Goal: Information Seeking & Learning: Learn about a topic

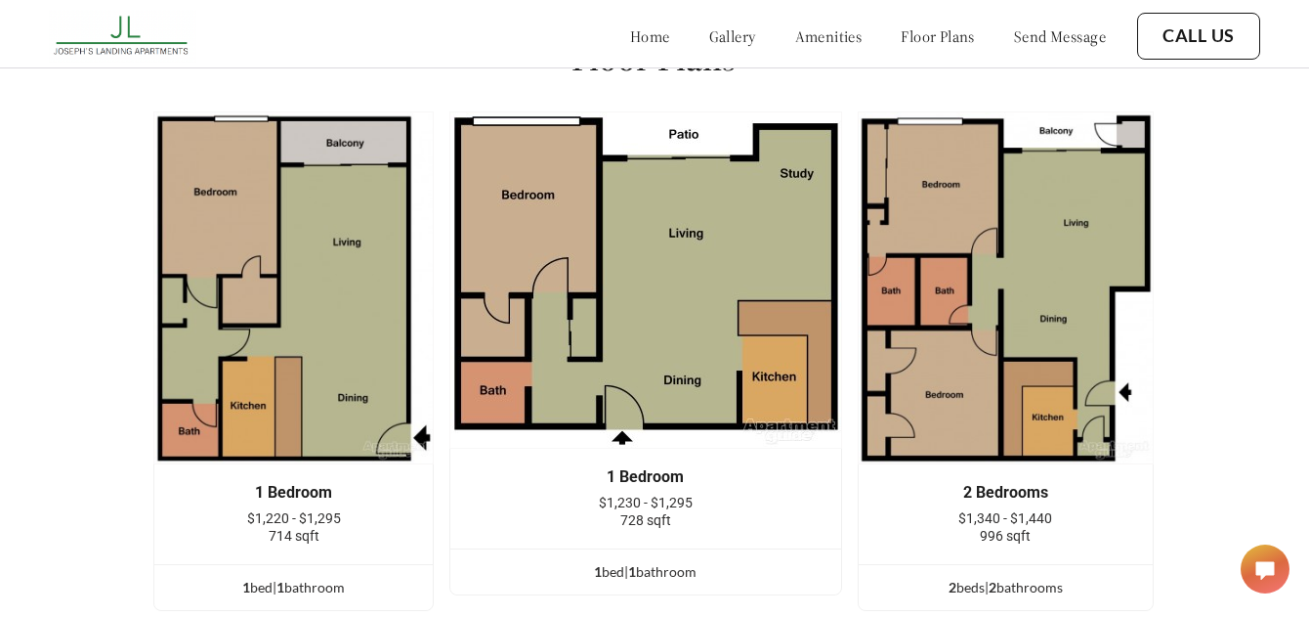
scroll to position [2377, 1]
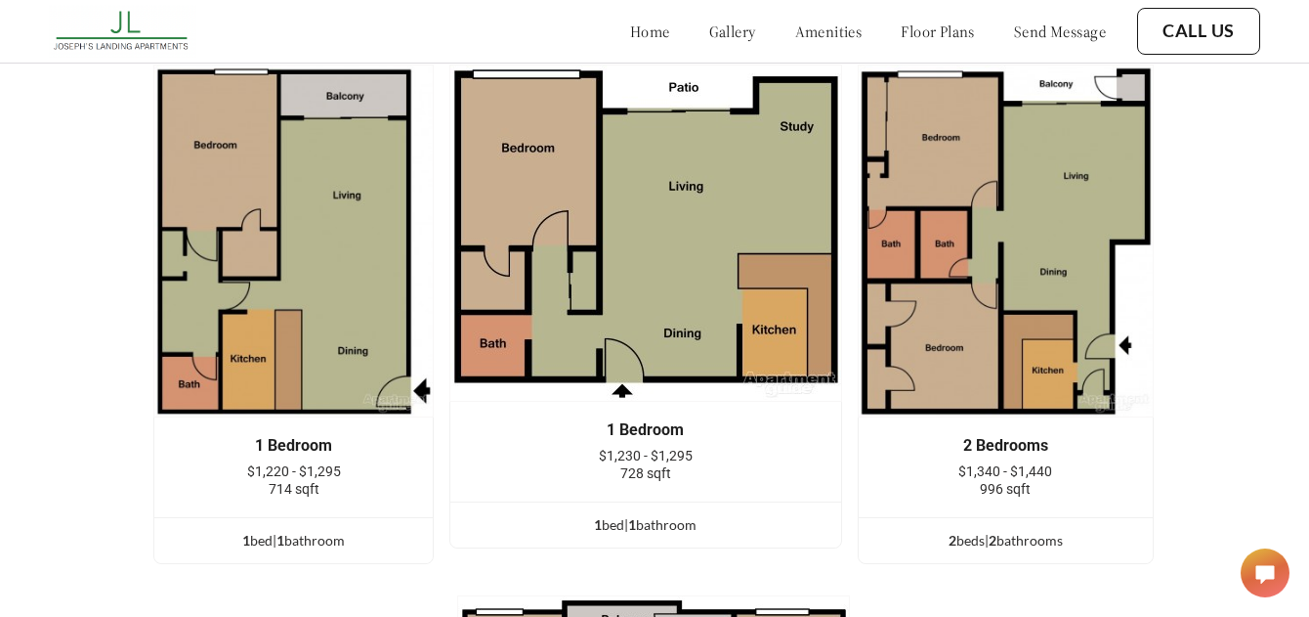
click at [821, 46] on div "home gallery amenities floor plans send message" at bounding box center [848, 31] width 515 height 53
click at [806, 31] on link "amenities" at bounding box center [828, 31] width 67 height 20
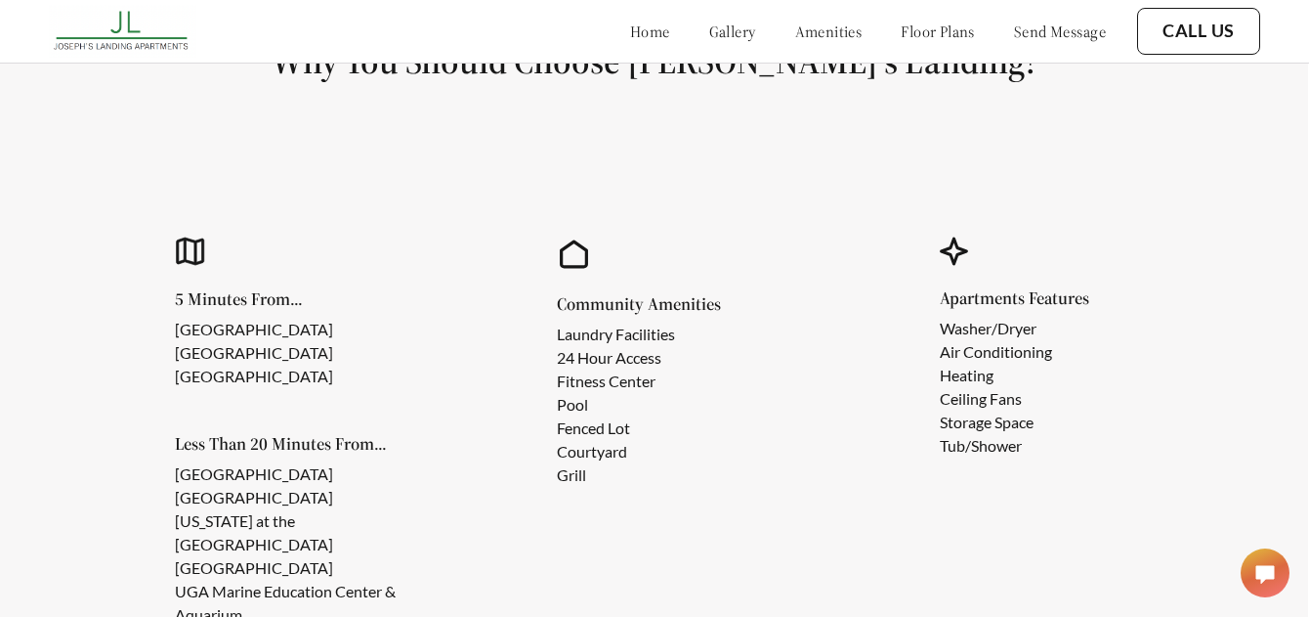
scroll to position [1501, 1]
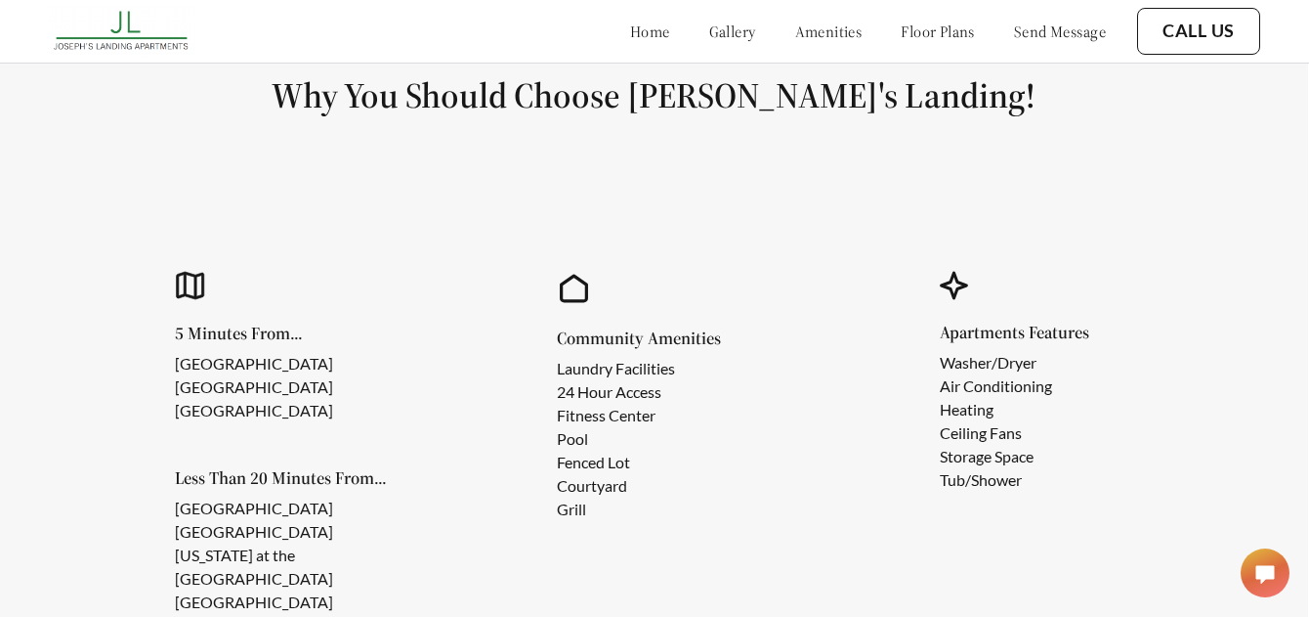
click at [1209, 18] on button "Call Us" at bounding box center [1198, 31] width 123 height 47
click at [1203, 40] on link "Call Us" at bounding box center [1199, 31] width 72 height 21
click at [601, 52] on div "home gallery amenities floor plans send message" at bounding box center [848, 31] width 515 height 53
click at [630, 35] on link "home" at bounding box center [650, 31] width 40 height 20
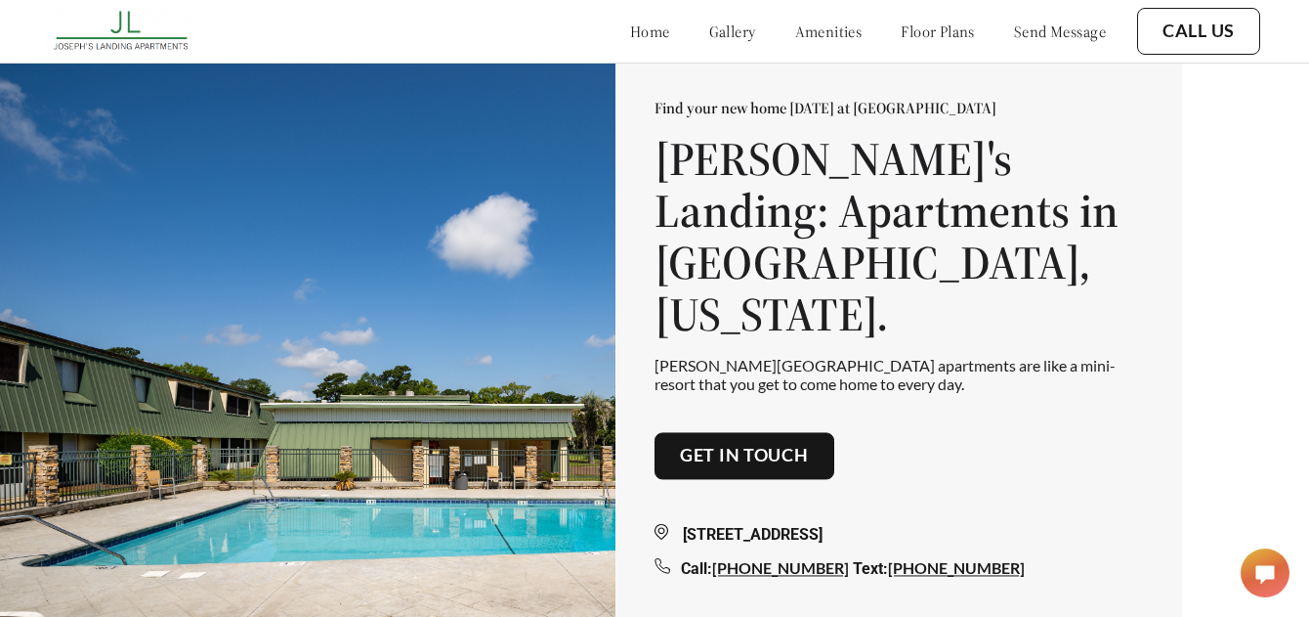
click at [910, 29] on link "floor plans" at bounding box center [938, 31] width 74 height 20
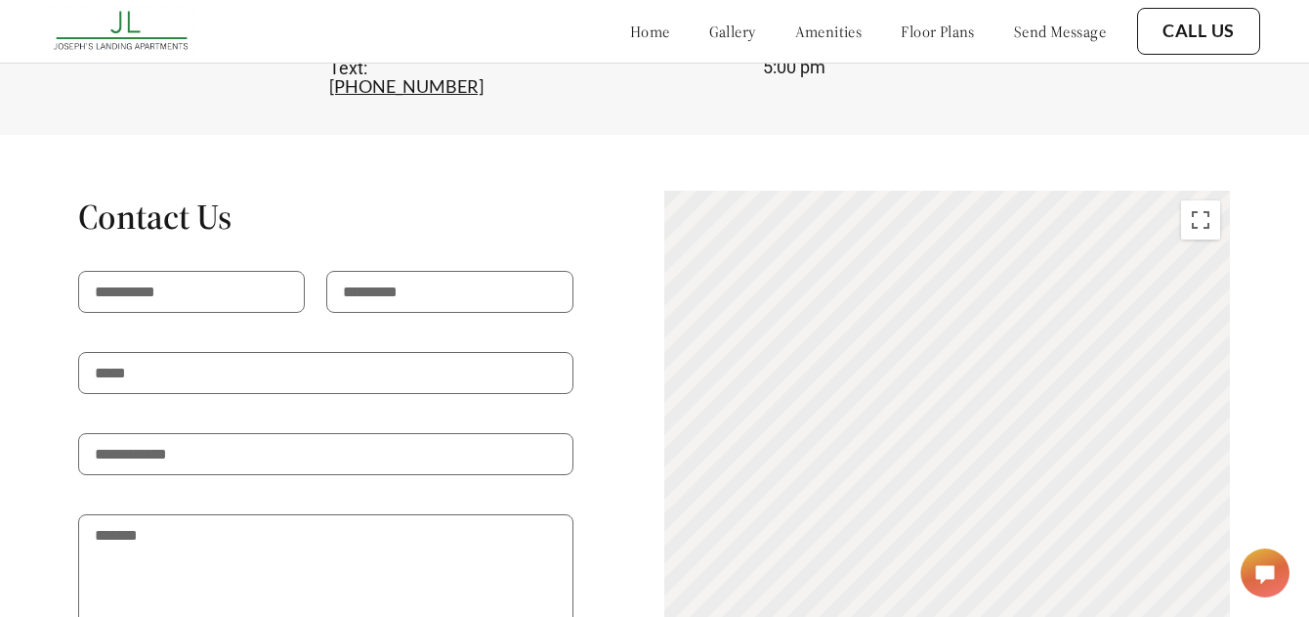
scroll to position [3223, 0]
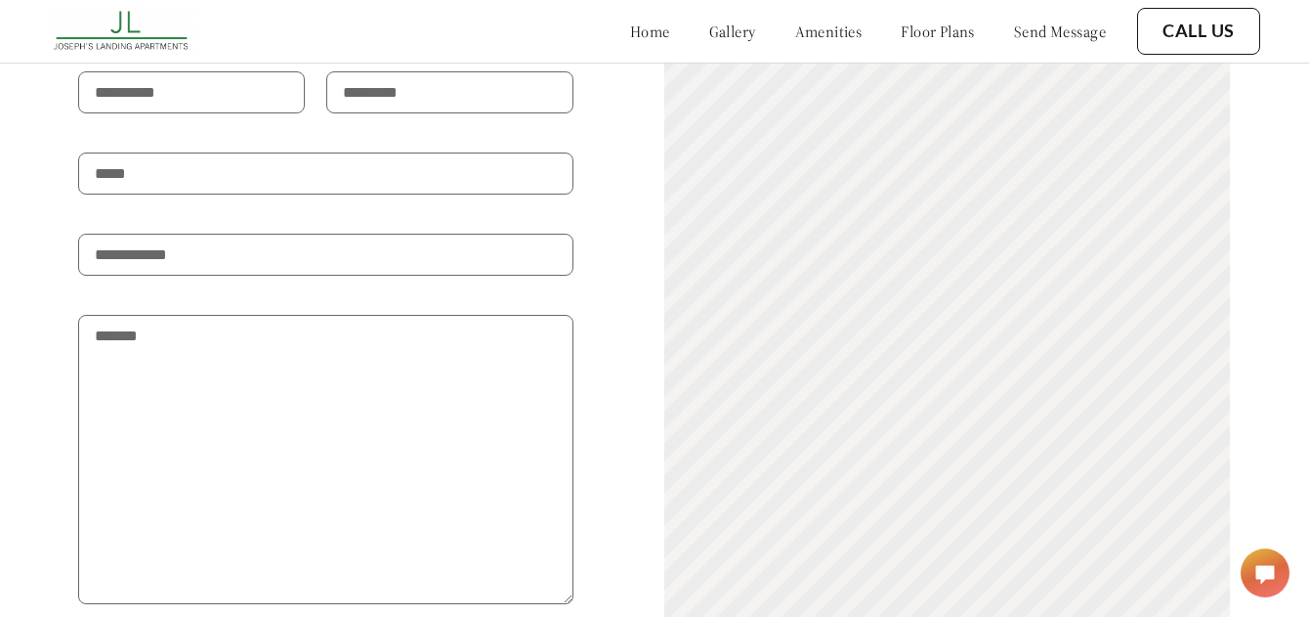
scroll to position [3345, 0]
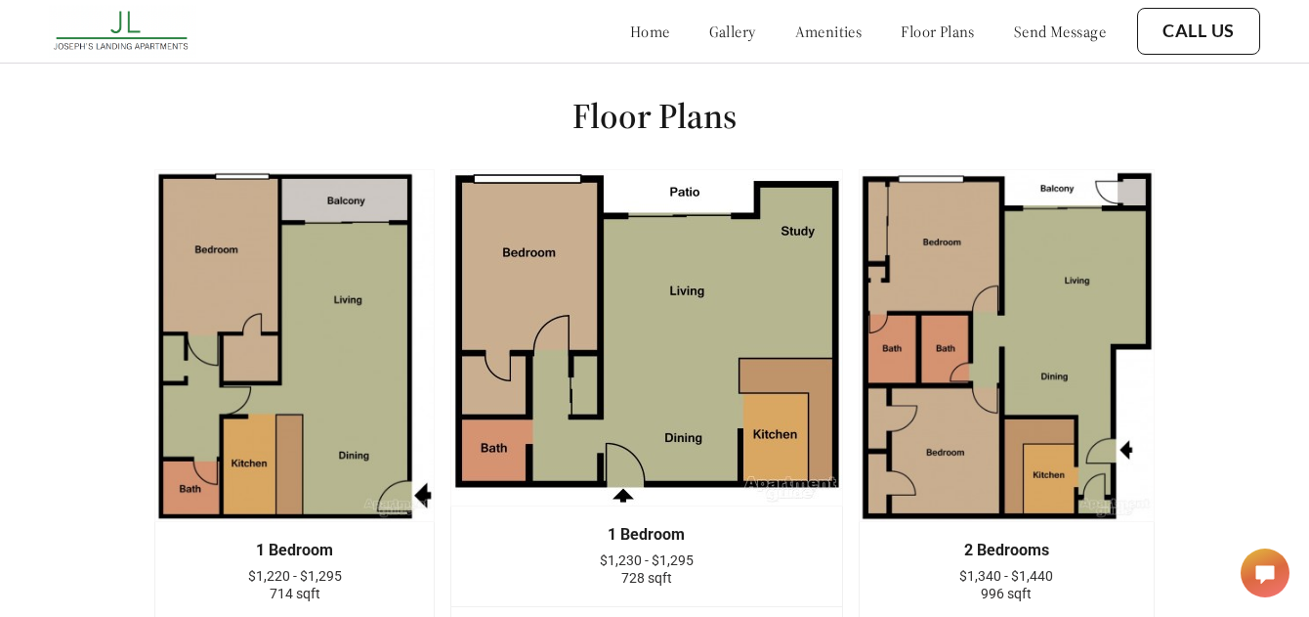
click at [54, 490] on div "Floor Plans 1 Bedroom $1,220 - $1,295 714 sqft 1 bed | 1 bathroom 1 Bedroom $1,…" at bounding box center [654, 609] width 1309 height 1140
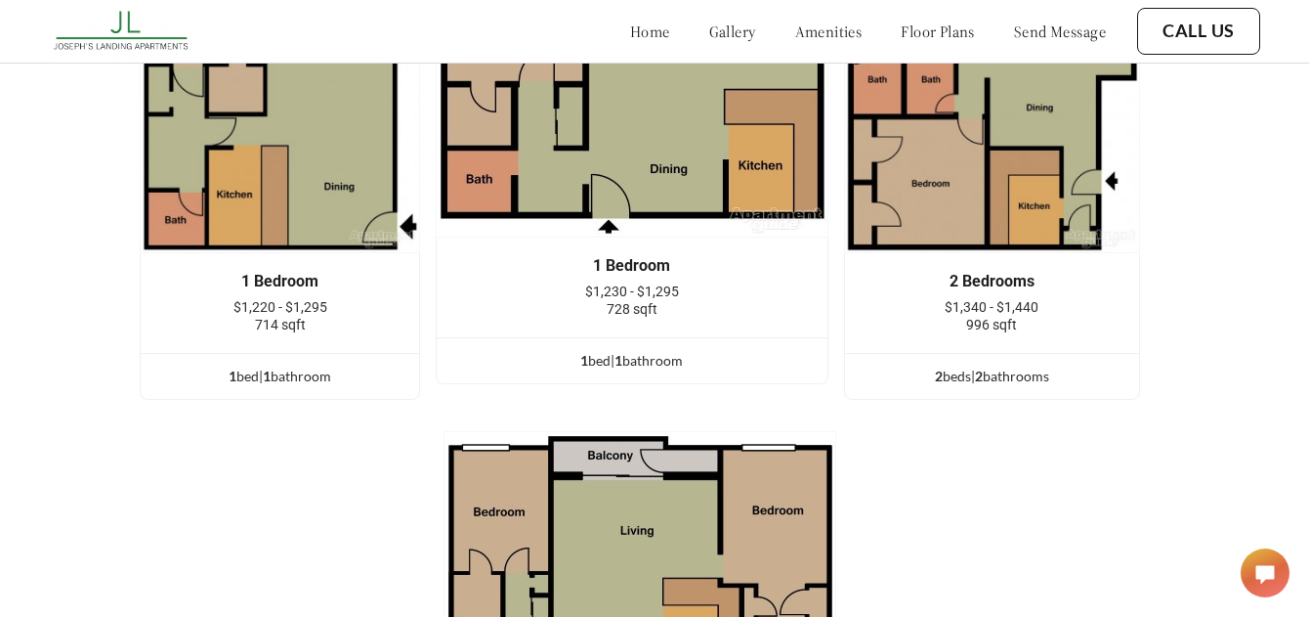
scroll to position [2800, 15]
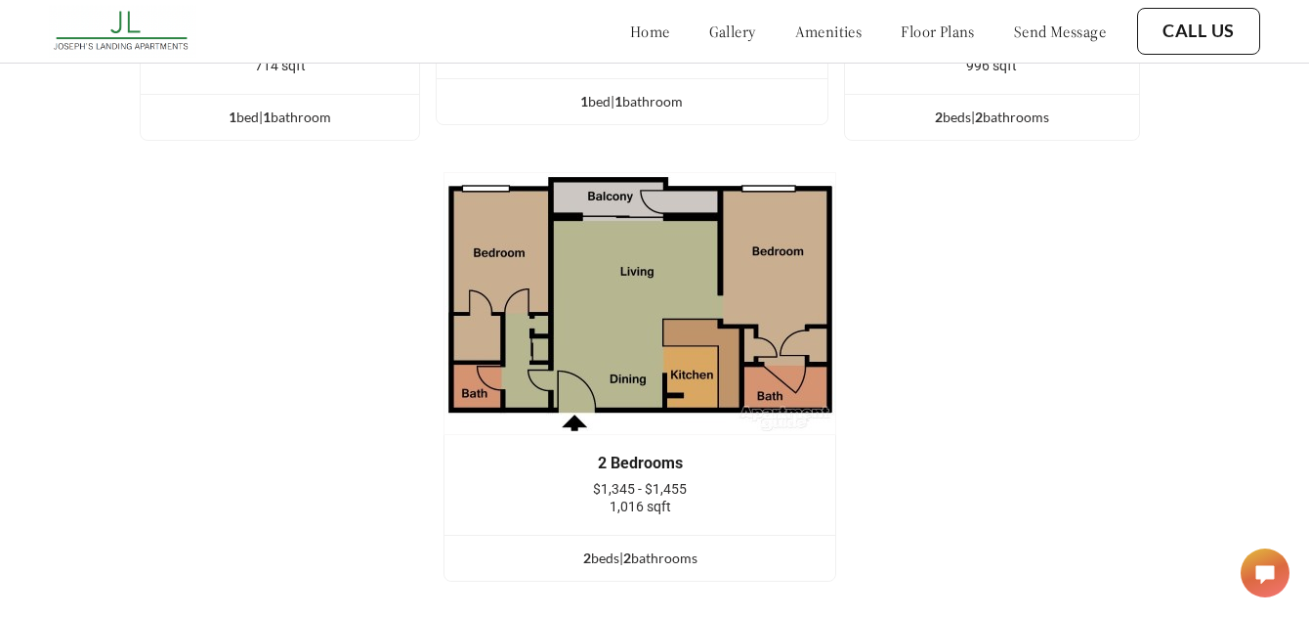
click at [117, 533] on div "1 Bedroom $1,220 - $1,295 714 sqft 1 bed | 1 bathroom 1 Bedroom $1,230 - $1,295…" at bounding box center [640, 119] width 1173 height 956
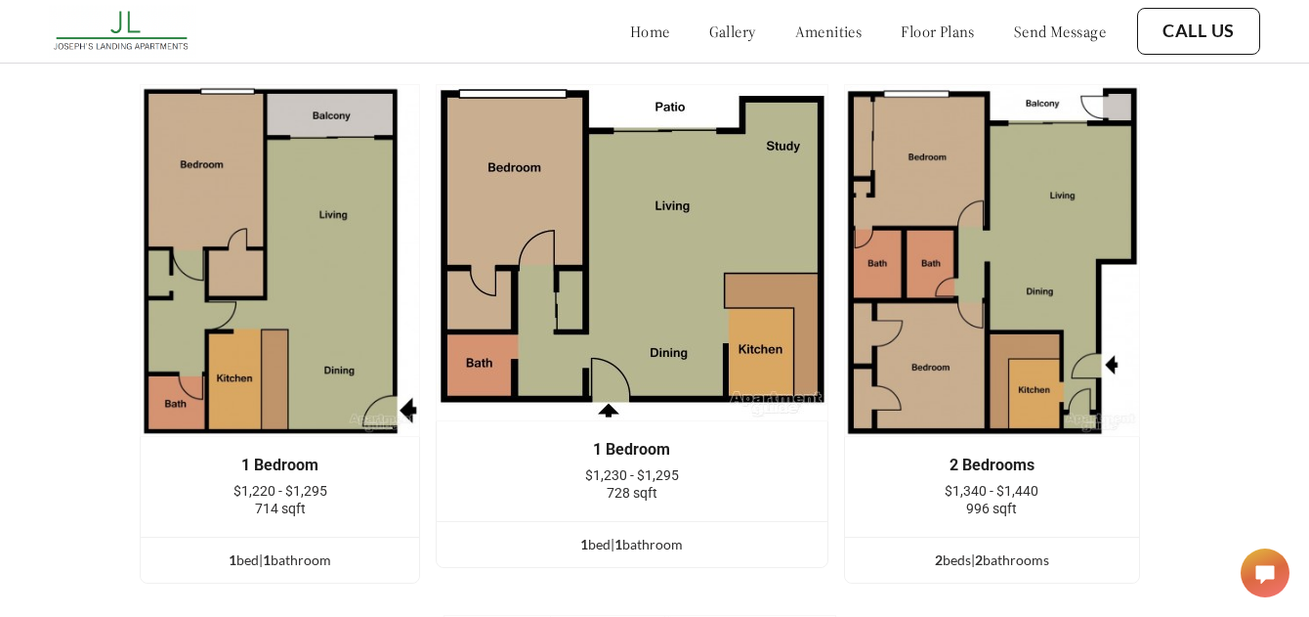
scroll to position [2359, 15]
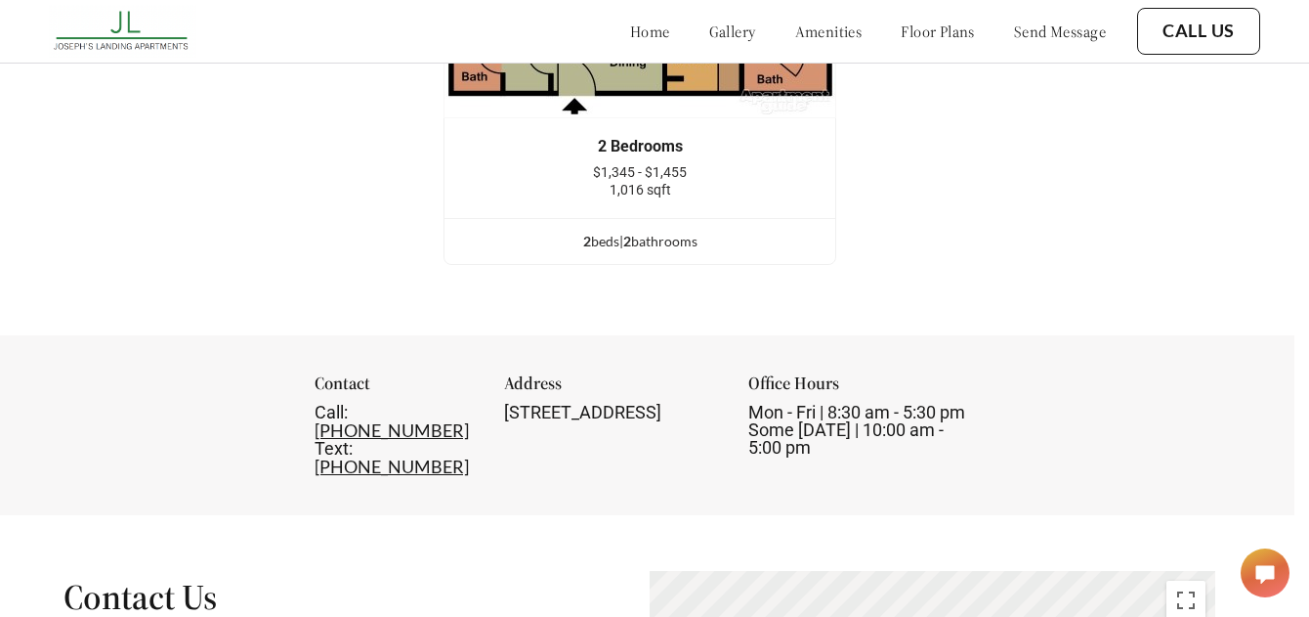
click at [91, 463] on div "Contact Call: [PHONE_NUMBER] Text: [PHONE_NUMBER] Address [STREET_ADDRESS] Offi…" at bounding box center [639, 425] width 1309 height 180
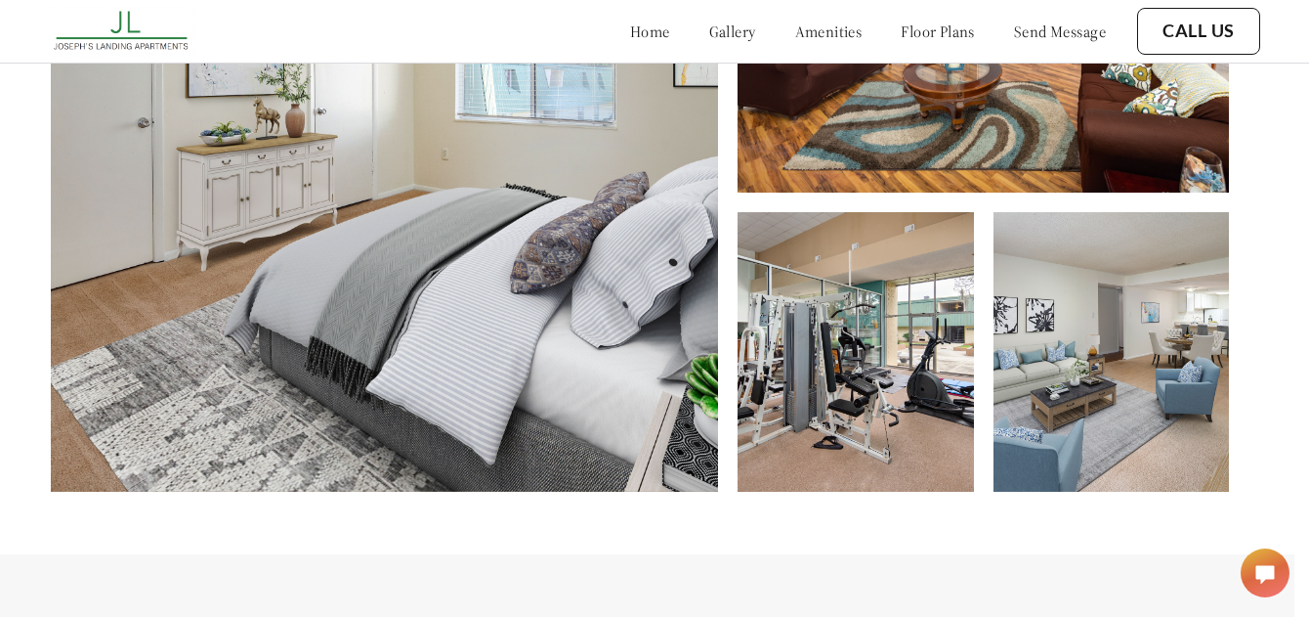
scroll to position [661, 15]
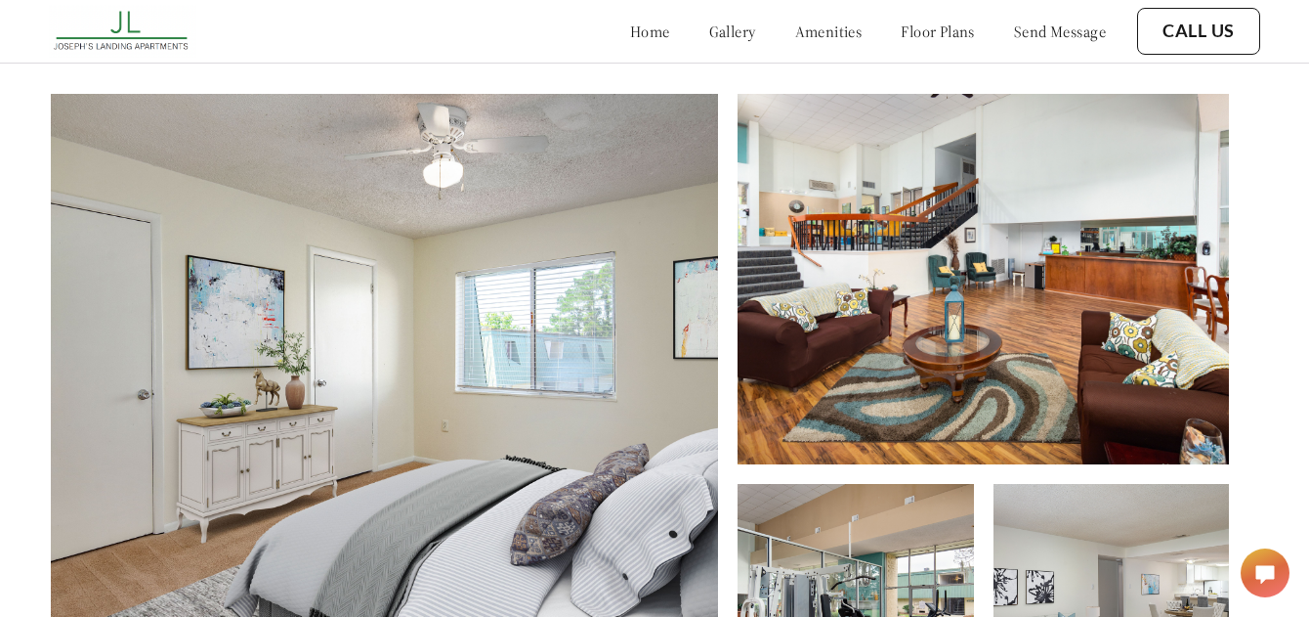
click at [52, 449] on img at bounding box center [384, 428] width 667 height 669
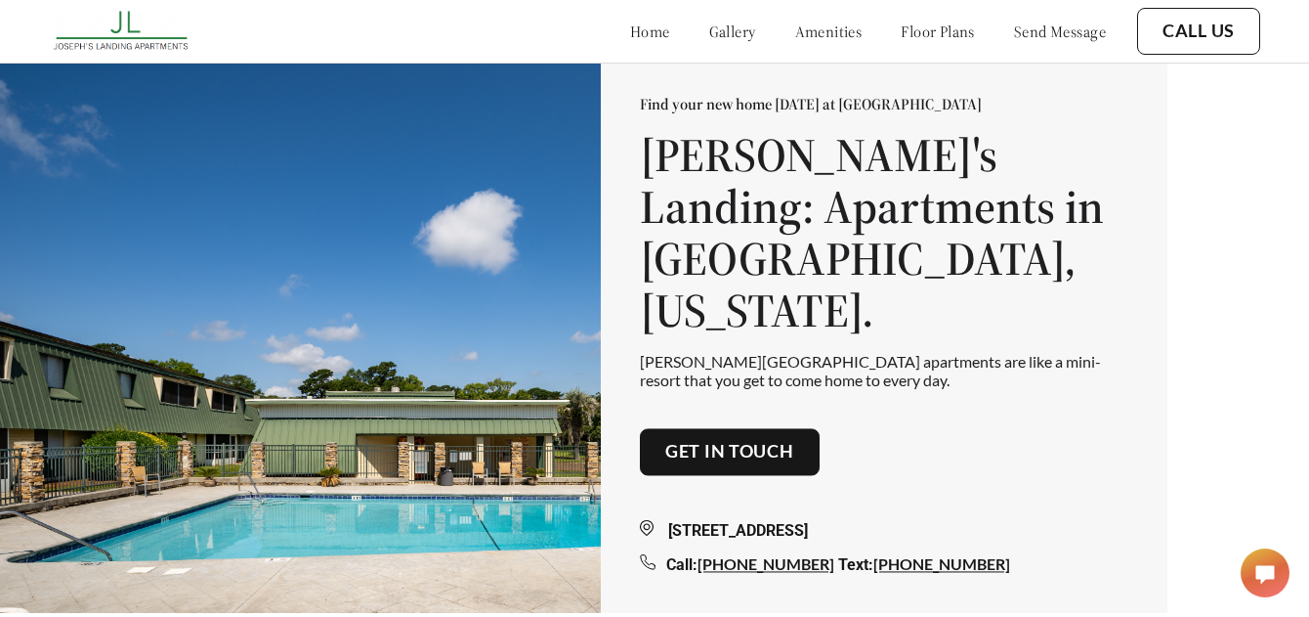
scroll to position [0, 15]
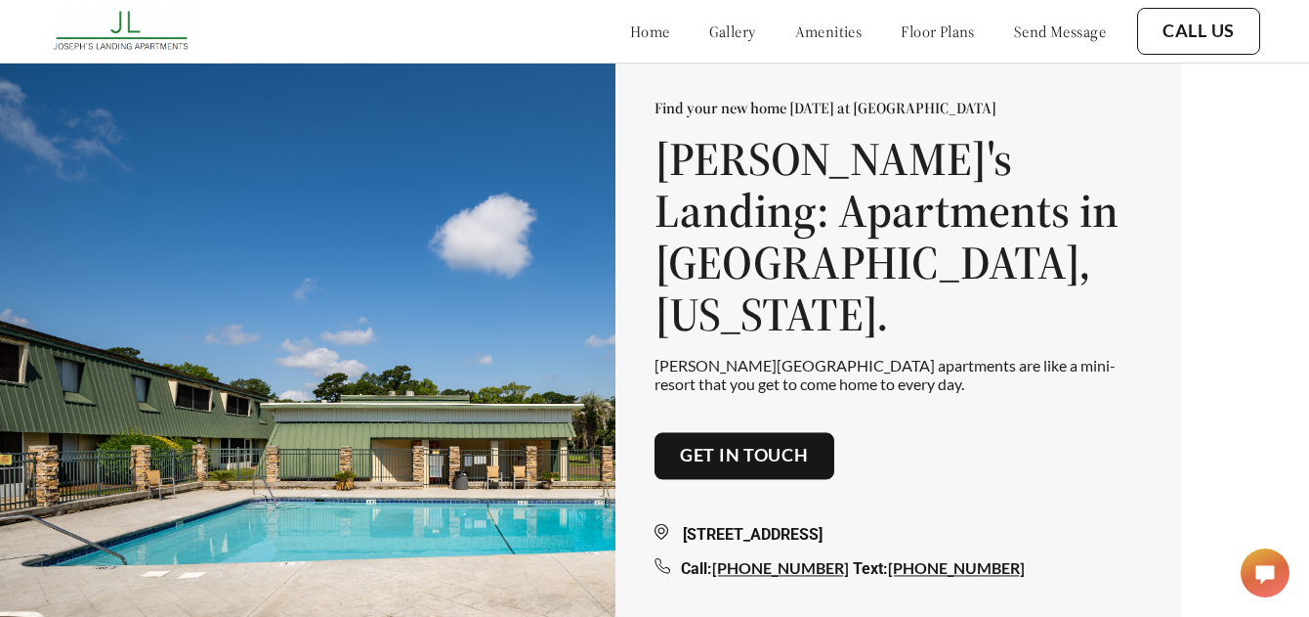
click at [630, 37] on link "home" at bounding box center [650, 31] width 40 height 20
click at [901, 29] on link "floor plans" at bounding box center [938, 31] width 74 height 20
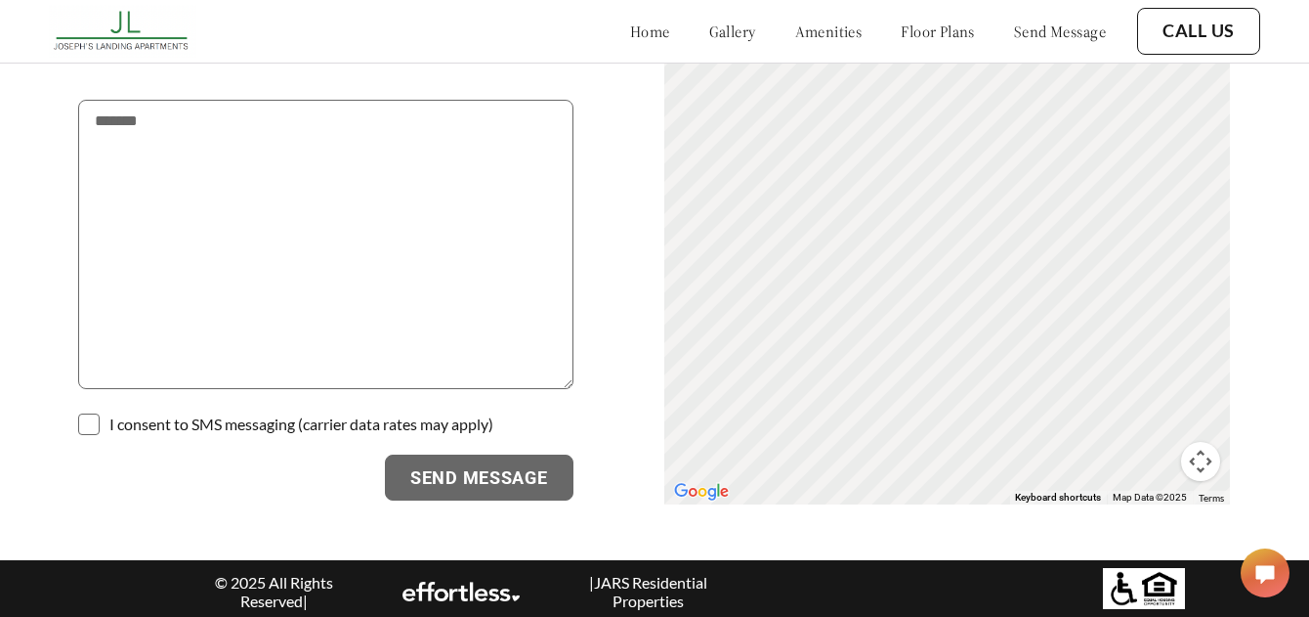
scroll to position [3912, 0]
